Goal: Find specific page/section: Find specific page/section

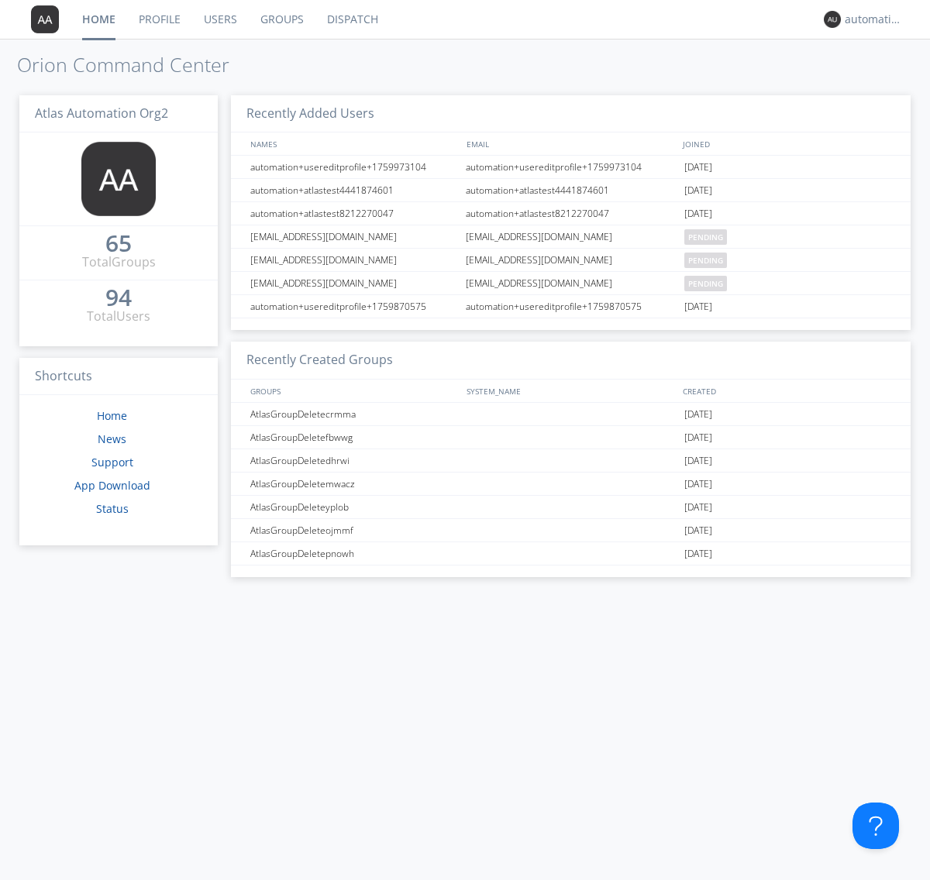
click at [351, 19] on link "Dispatch" at bounding box center [352, 19] width 74 height 39
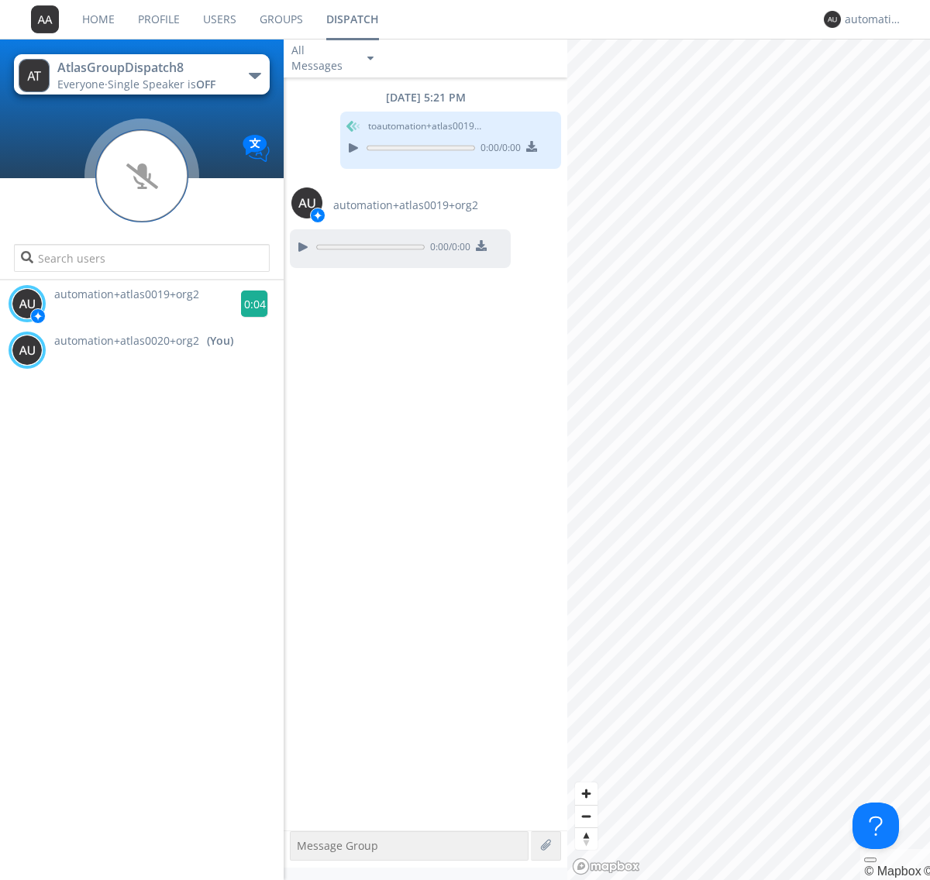
click at [248, 304] on g at bounding box center [254, 304] width 27 height 27
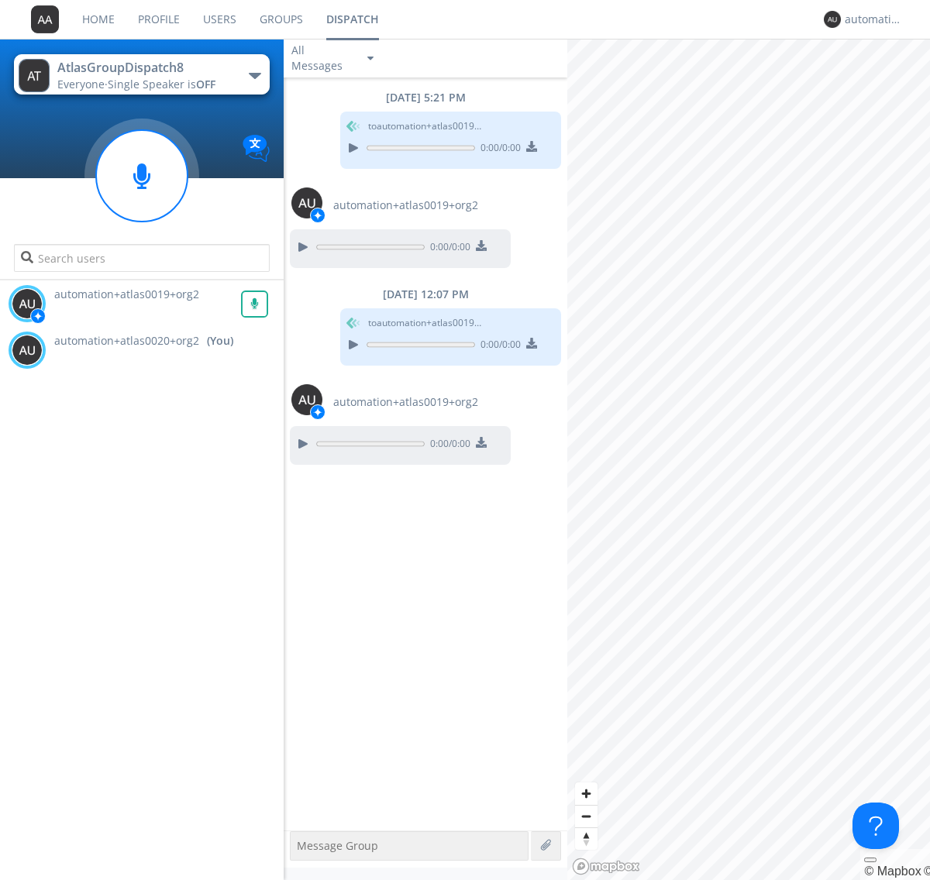
click at [334, 58] on div "All Messages" at bounding box center [322, 58] width 77 height 34
click at [334, 116] on div "Direct Only" at bounding box center [334, 116] width 101 height 26
click at [334, 58] on div "All Messages" at bounding box center [322, 58] width 77 height 34
click at [334, 143] on div "Group Only" at bounding box center [334, 142] width 101 height 26
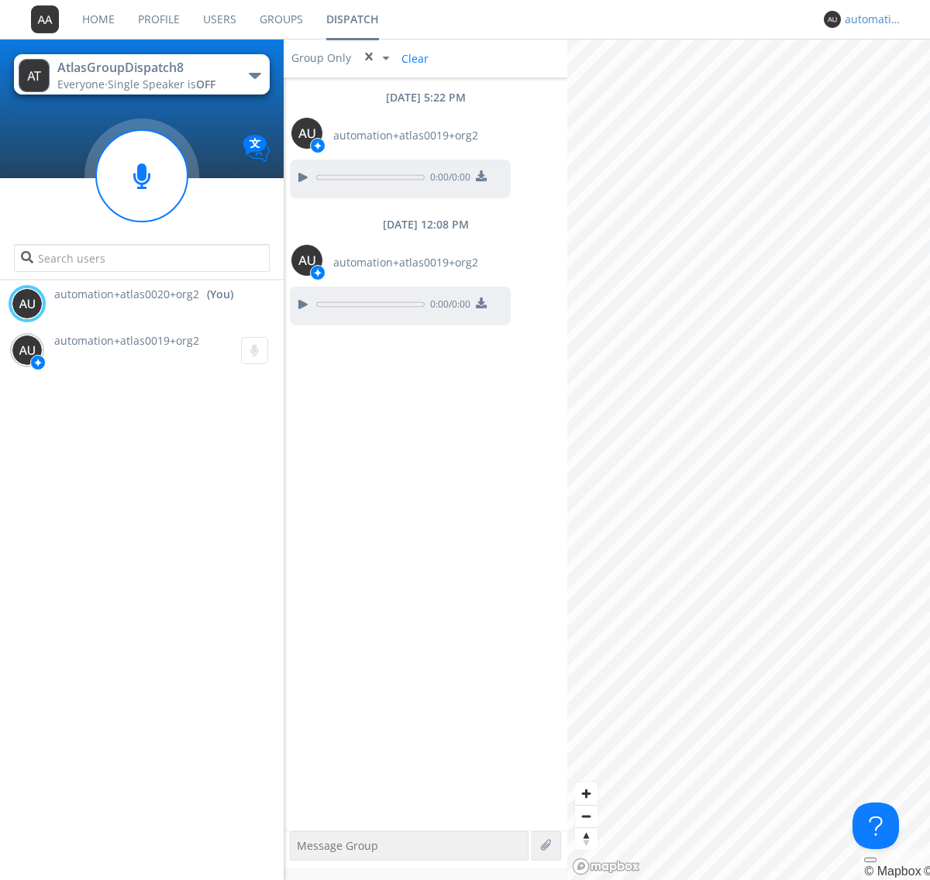
click at [870, 19] on div "automation+atlas0020+org2" at bounding box center [874, 19] width 58 height 15
